Goal: Information Seeking & Learning: Understand process/instructions

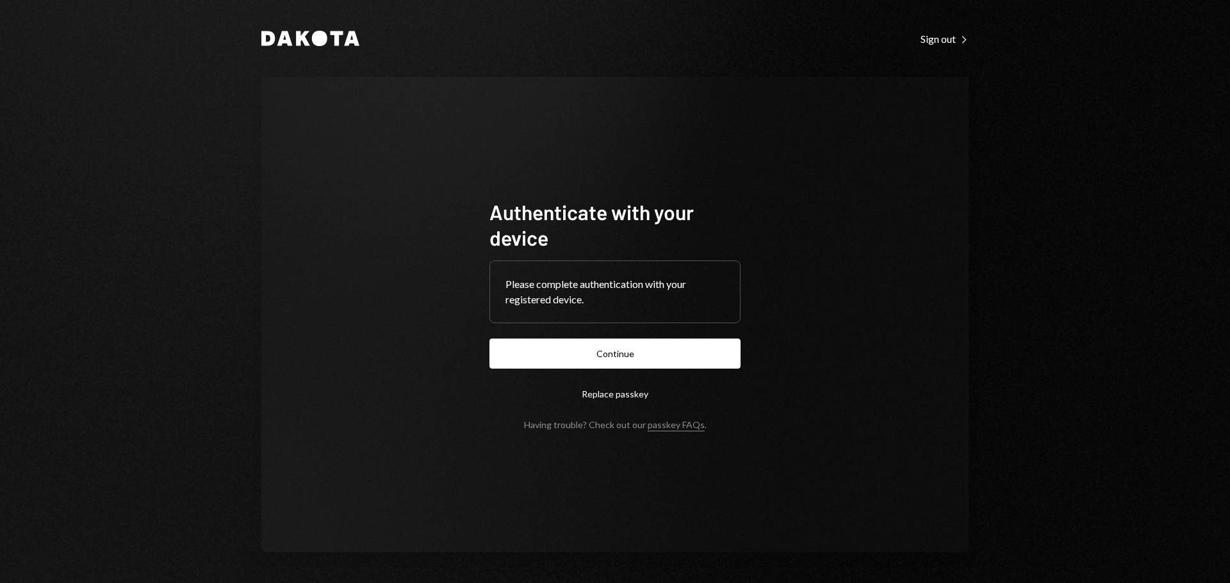
click at [634, 346] on button "Continue" at bounding box center [614, 354] width 251 height 30
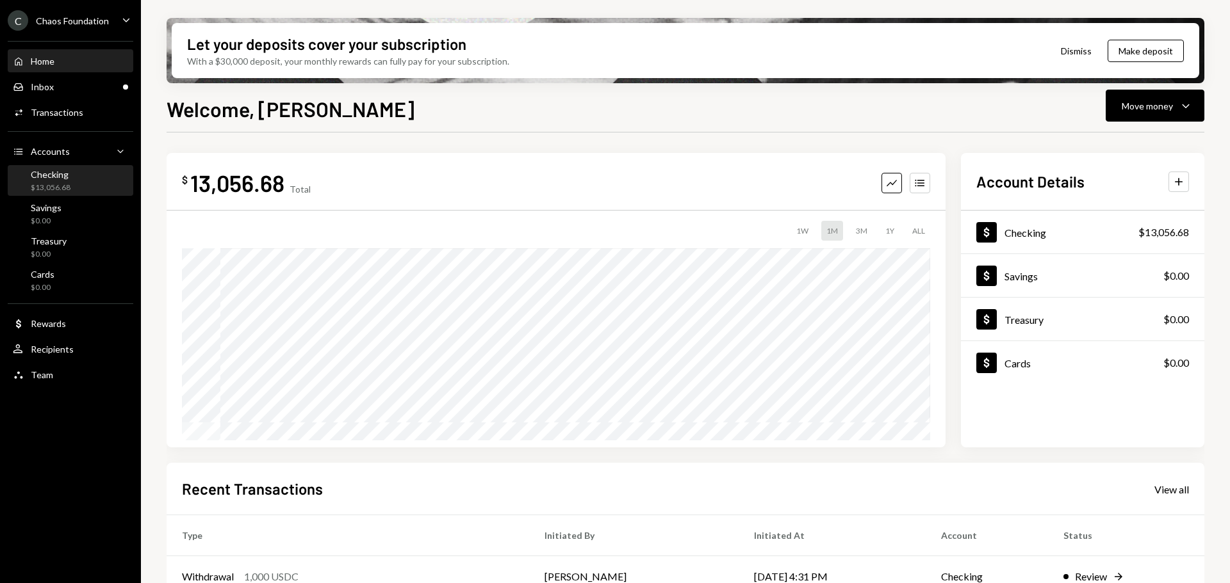
click at [72, 172] on div "Checking $13,056.68" at bounding box center [70, 181] width 115 height 24
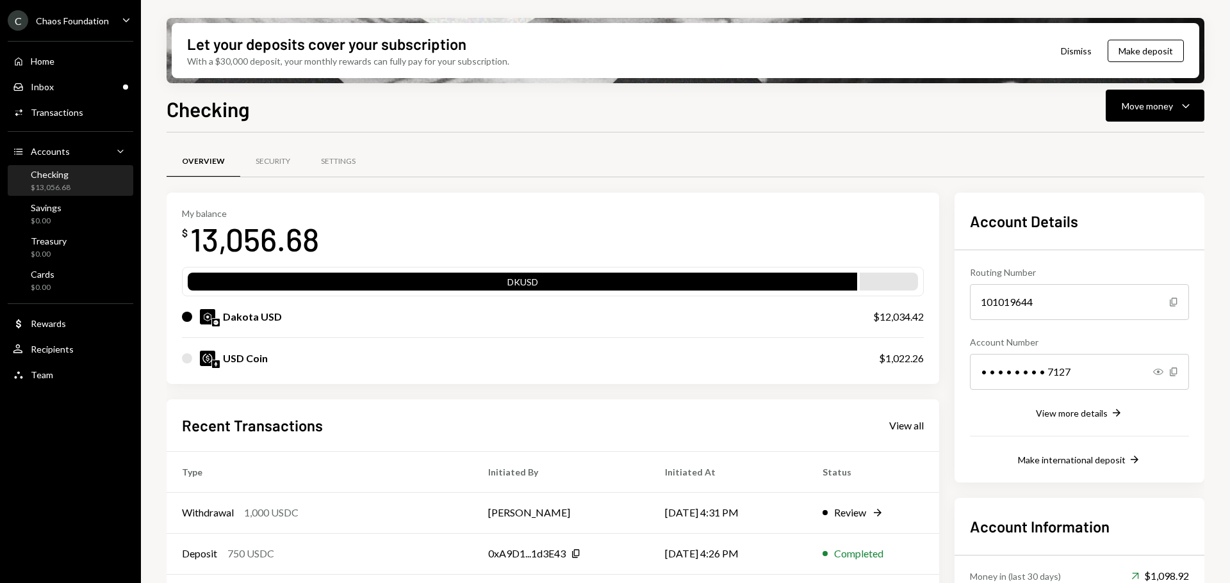
scroll to position [125, 0]
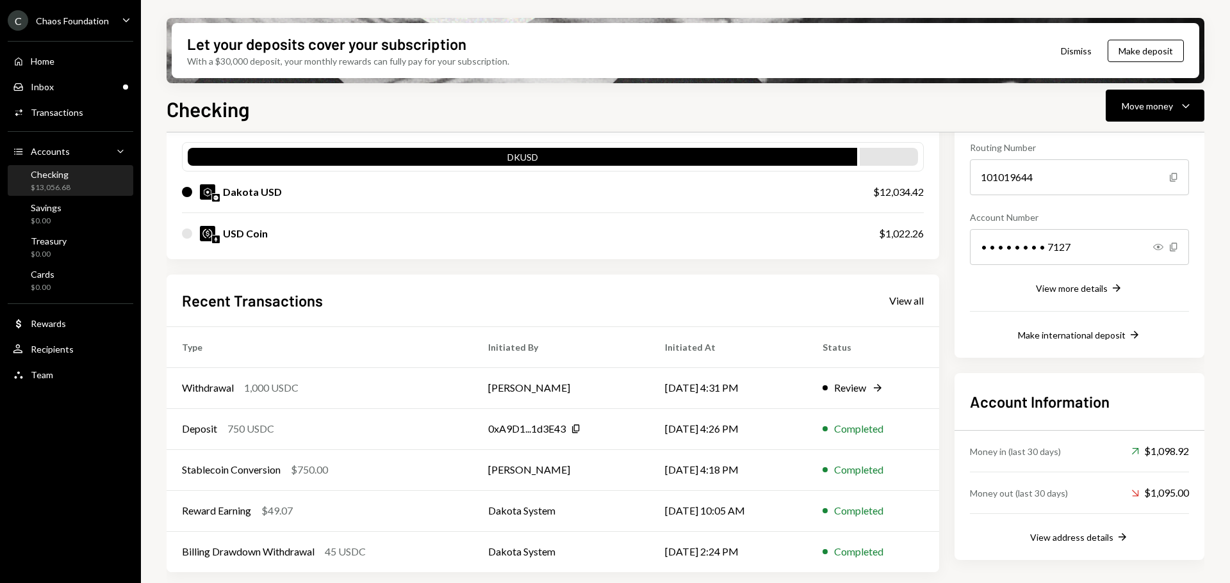
click at [75, 19] on div "Chaos Foundation" at bounding box center [72, 20] width 73 height 11
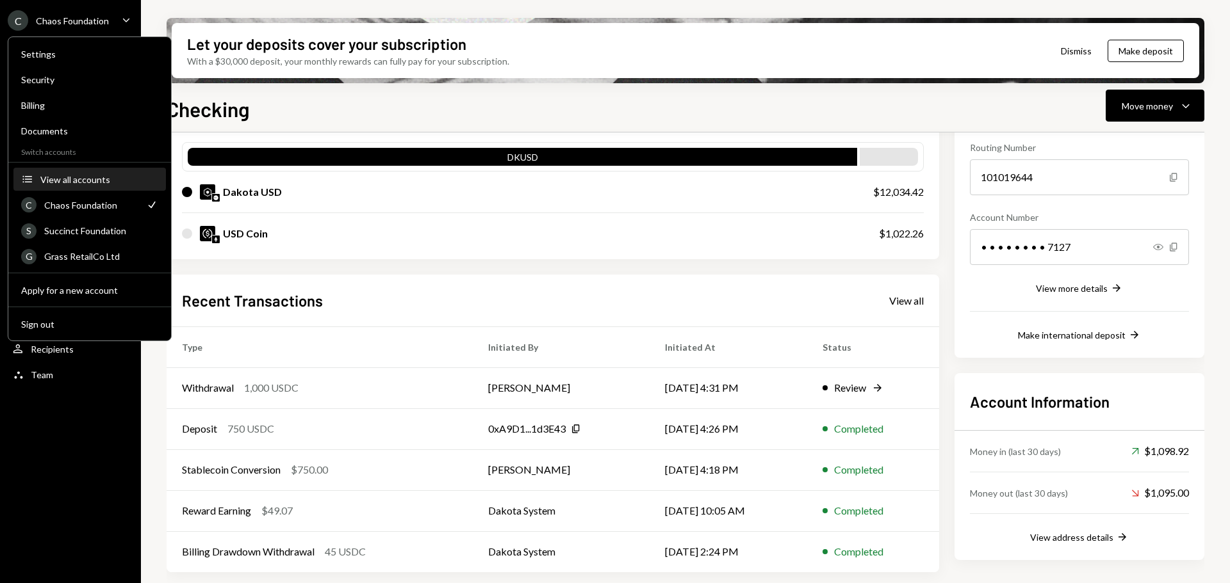
click at [87, 181] on div "View all accounts" at bounding box center [99, 179] width 118 height 11
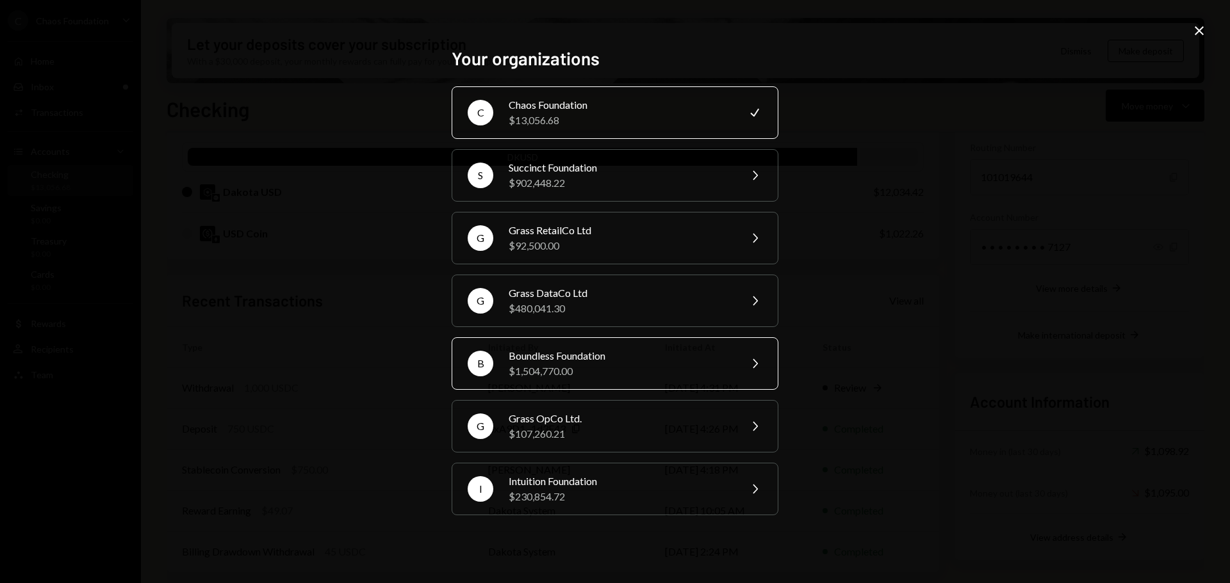
click at [592, 361] on div "Boundless Foundation" at bounding box center [619, 355] width 223 height 15
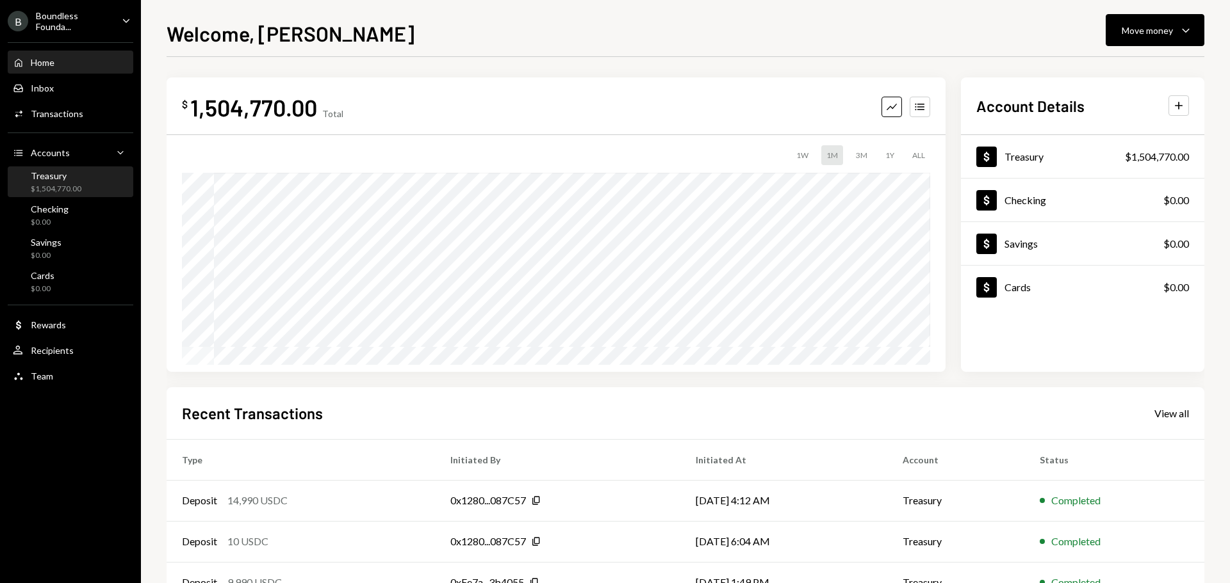
click at [74, 180] on div "Treasury" at bounding box center [56, 175] width 51 height 11
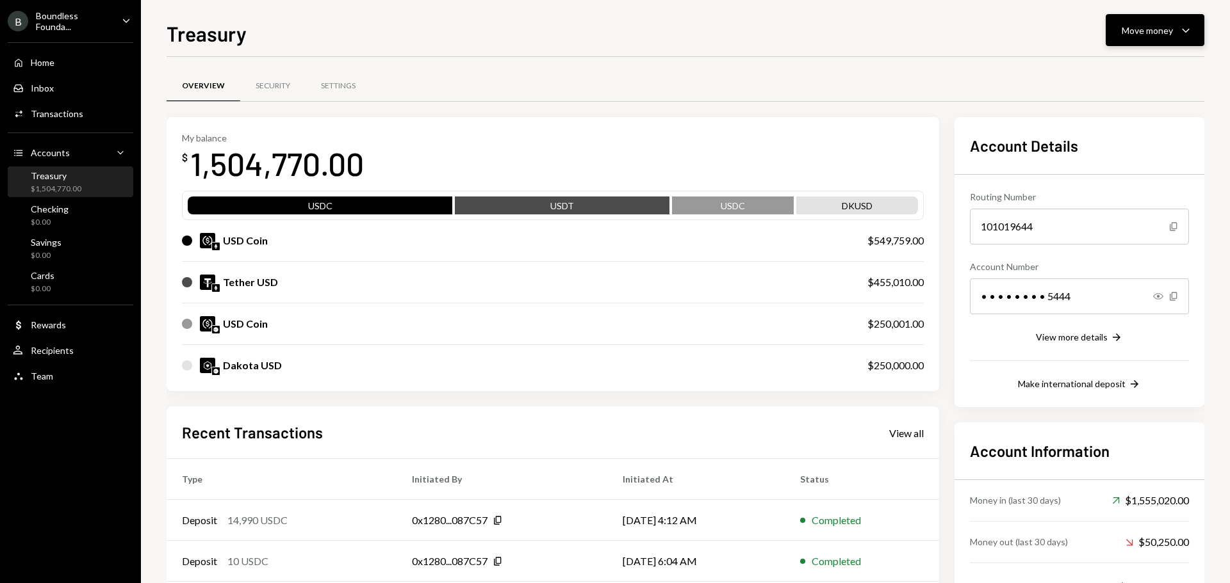
click at [1194, 26] on button "Move money Caret Down" at bounding box center [1154, 30] width 99 height 32
click at [1116, 124] on div "Deposit" at bounding box center [1144, 126] width 93 height 13
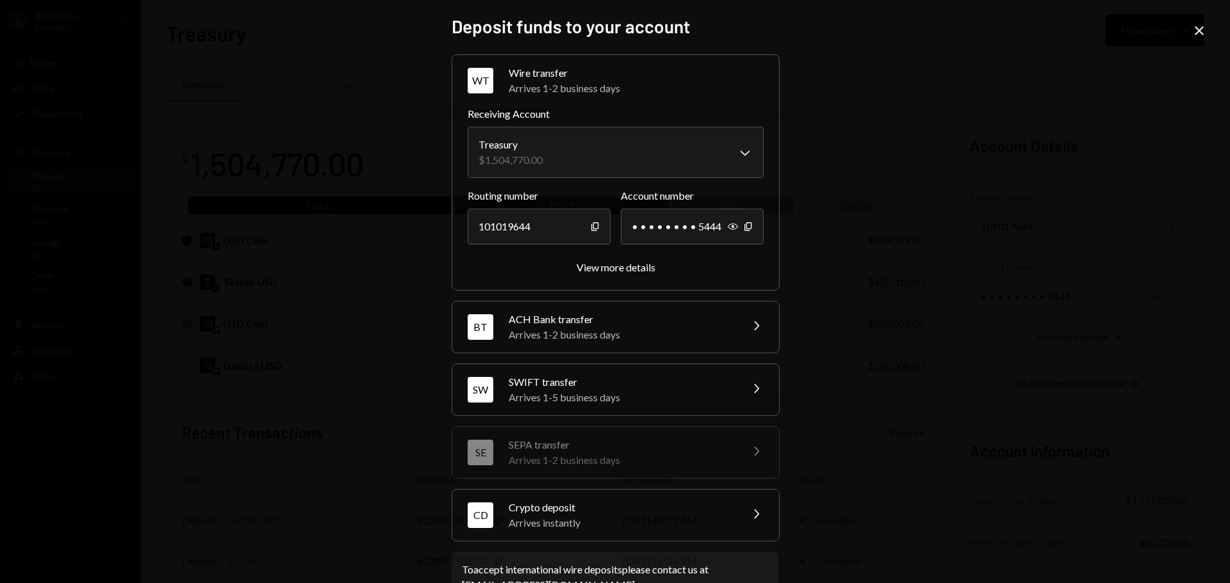
click at [560, 389] on div "SWIFT transfer" at bounding box center [620, 382] width 224 height 15
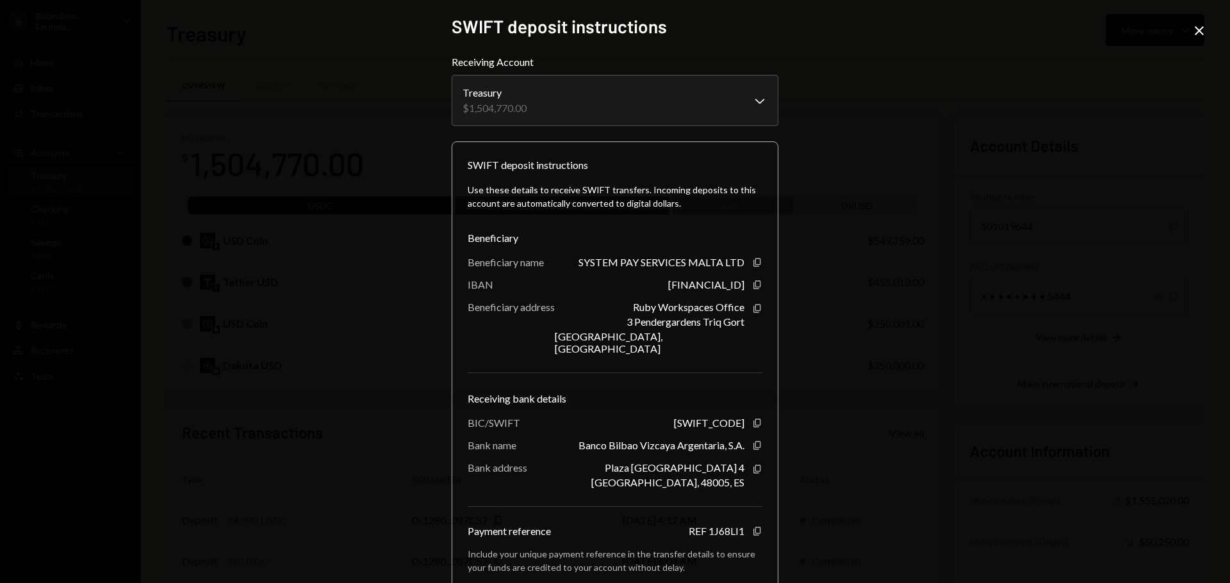
scroll to position [71, 0]
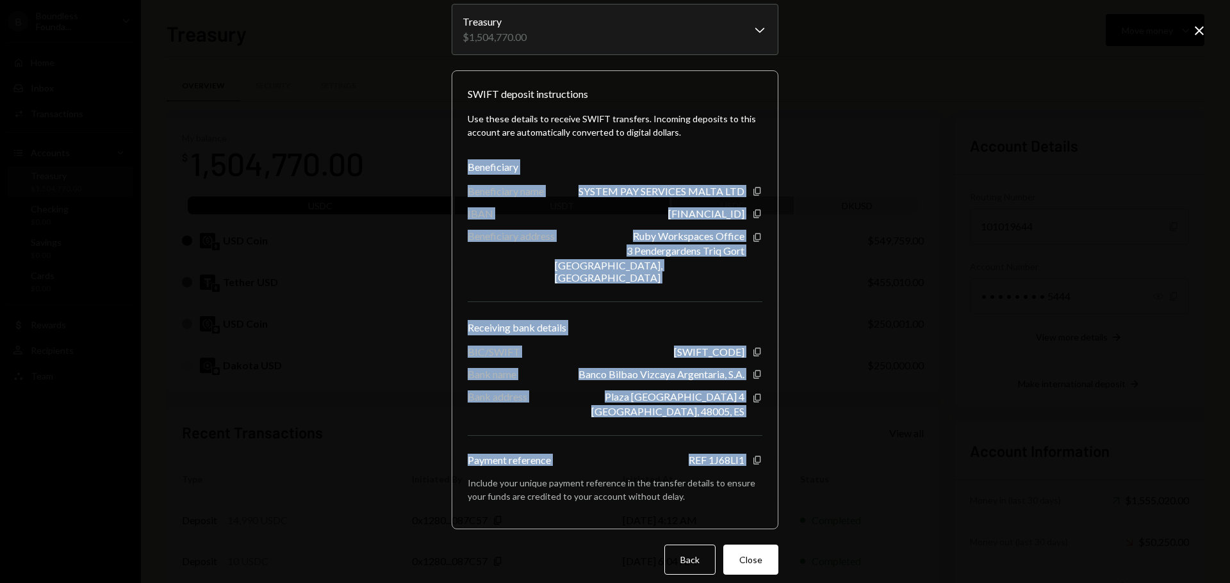
drag, startPoint x: 465, startPoint y: 166, endPoint x: 760, endPoint y: 450, distance: 409.0
click at [760, 450] on div "SWIFT deposit instructions Use these details to receive SWIFT transfers. Incomi…" at bounding box center [614, 299] width 327 height 459
copy div "Beneficiary Beneficiary name SYSTEM PAY SERVICES MALTA LTD Copy IBAN [FINANCIAL…"
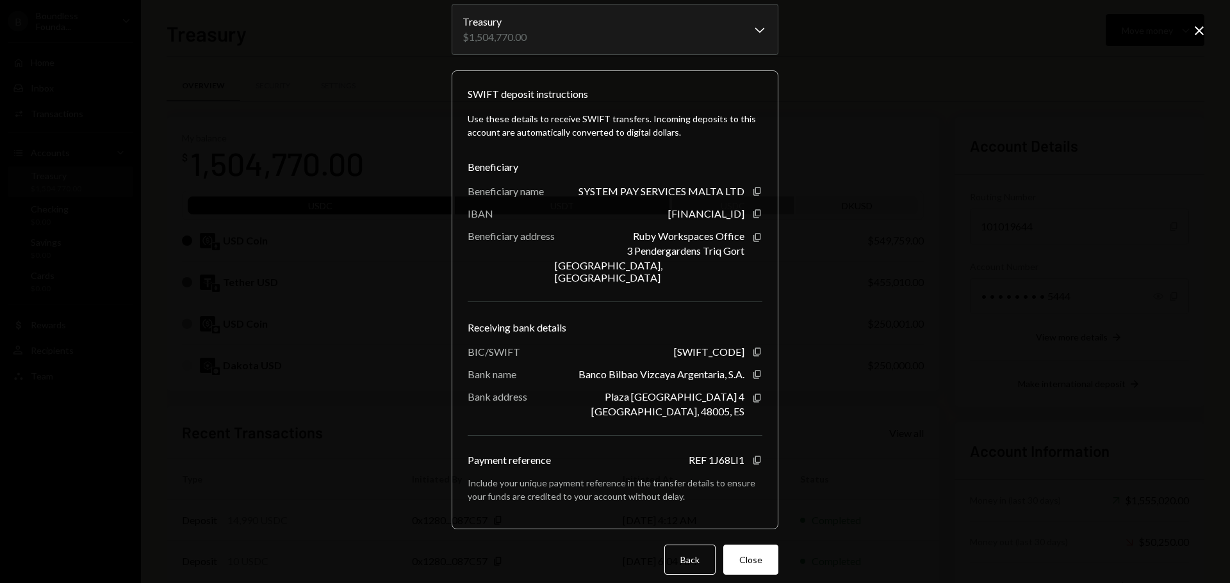
click at [1199, 27] on icon "Close" at bounding box center [1198, 30] width 15 height 15
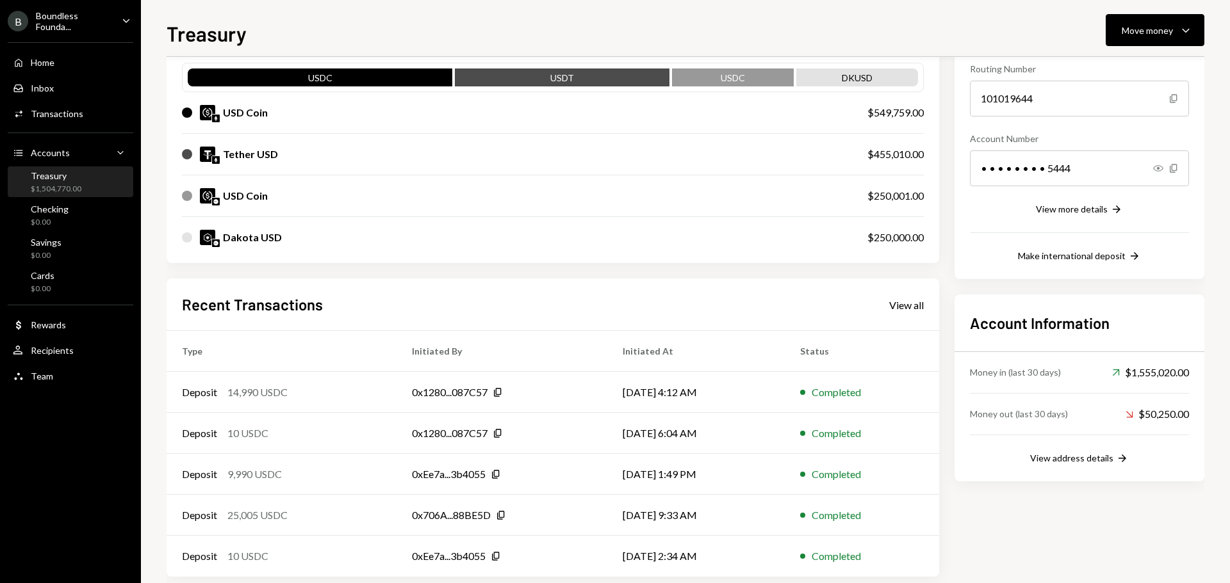
scroll to position [147, 0]
